Goal: Task Accomplishment & Management: Manage account settings

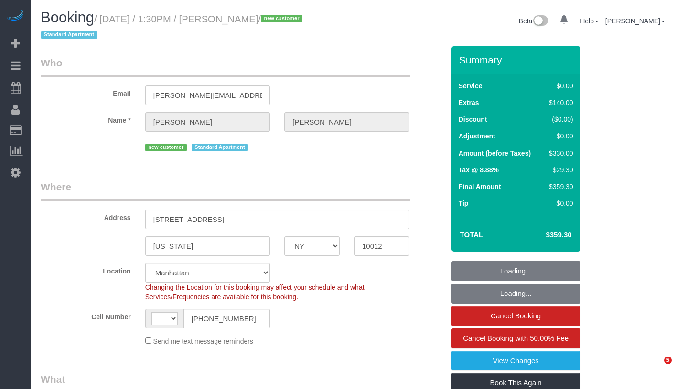
select select "NY"
select select "2"
select select "object:562"
select select "string:[GEOGRAPHIC_DATA]"
select select "string:stripe-pm_1S1wXa4VGloSiKo7armQDKzy"
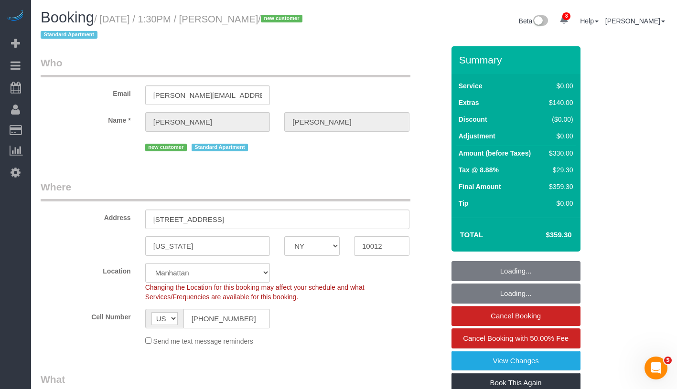
select select "2"
select select "number:89"
select select "number:90"
select select "number:15"
select select "number:5"
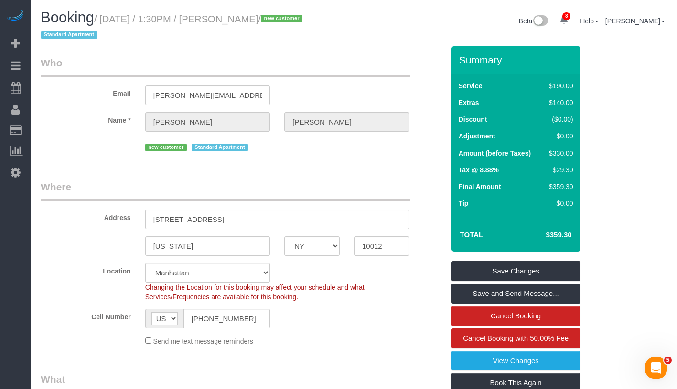
drag, startPoint x: 103, startPoint y: 16, endPoint x: 304, endPoint y: 17, distance: 201.2
click at [304, 17] on small "/ [DATE] / 1:30PM / [PERSON_NAME] / new customer Standard Apartment" at bounding box center [173, 27] width 265 height 27
copy small "[DATE] / 1:30PM / [PERSON_NAME]"
